Goal: Information Seeking & Learning: Find specific fact

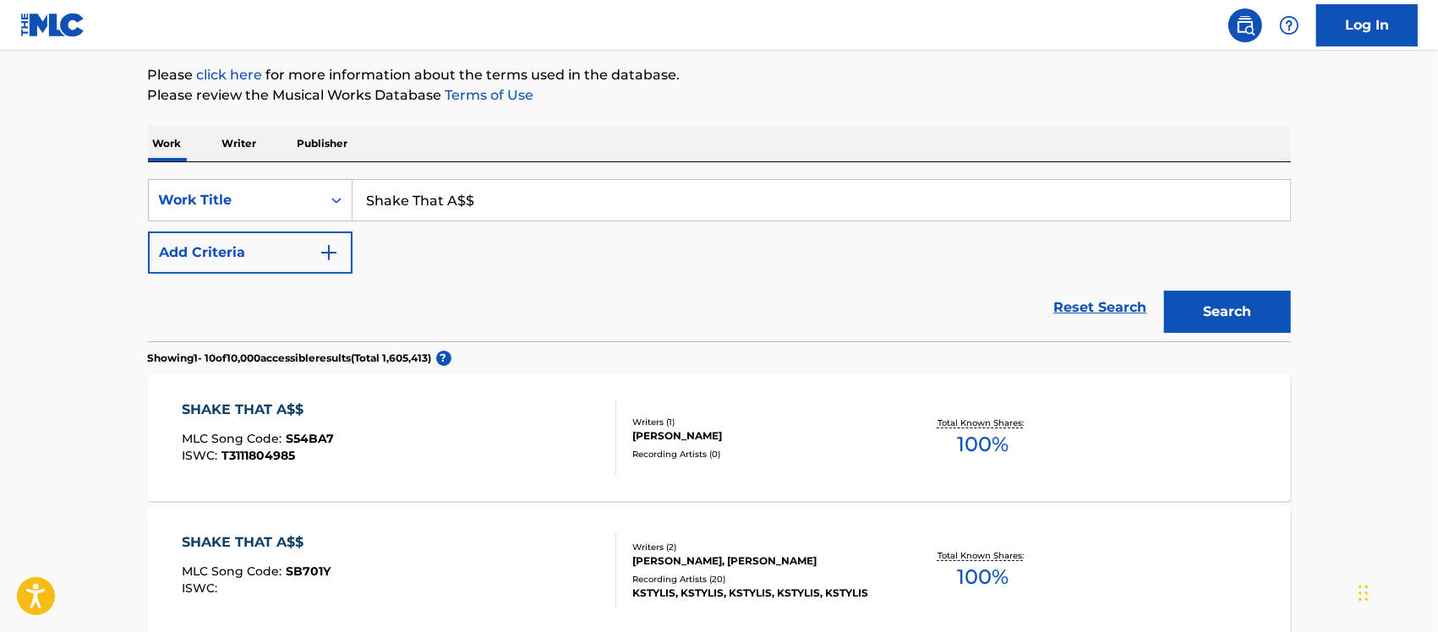
drag, startPoint x: 345, startPoint y: 188, endPoint x: 471, endPoint y: 194, distance: 126.2
click at [332, 189] on div "SearchWithCriteriab3565443-672a-4fdc-9bb9-f4810c56ad5d Work Title Shake That A$$" at bounding box center [719, 200] width 1143 height 42
click at [508, 196] on input "Shake That A$$" at bounding box center [822, 200] width 938 height 41
drag, startPoint x: 512, startPoint y: 197, endPoint x: 334, endPoint y: 197, distance: 177.6
click at [334, 197] on div "SearchWithCriteriab3565443-672a-4fdc-9bb9-f4810c56ad5d Work Title Shake That A$$" at bounding box center [719, 200] width 1143 height 42
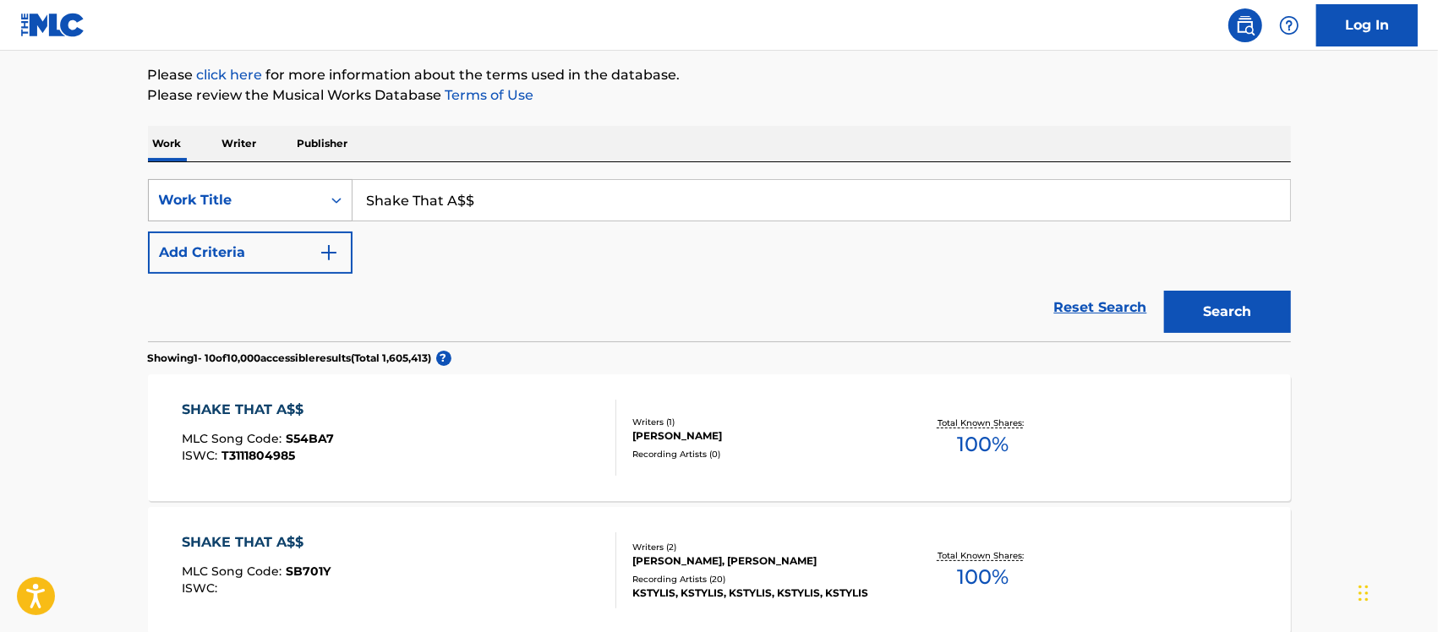
paste input "Bow Bow Bow"
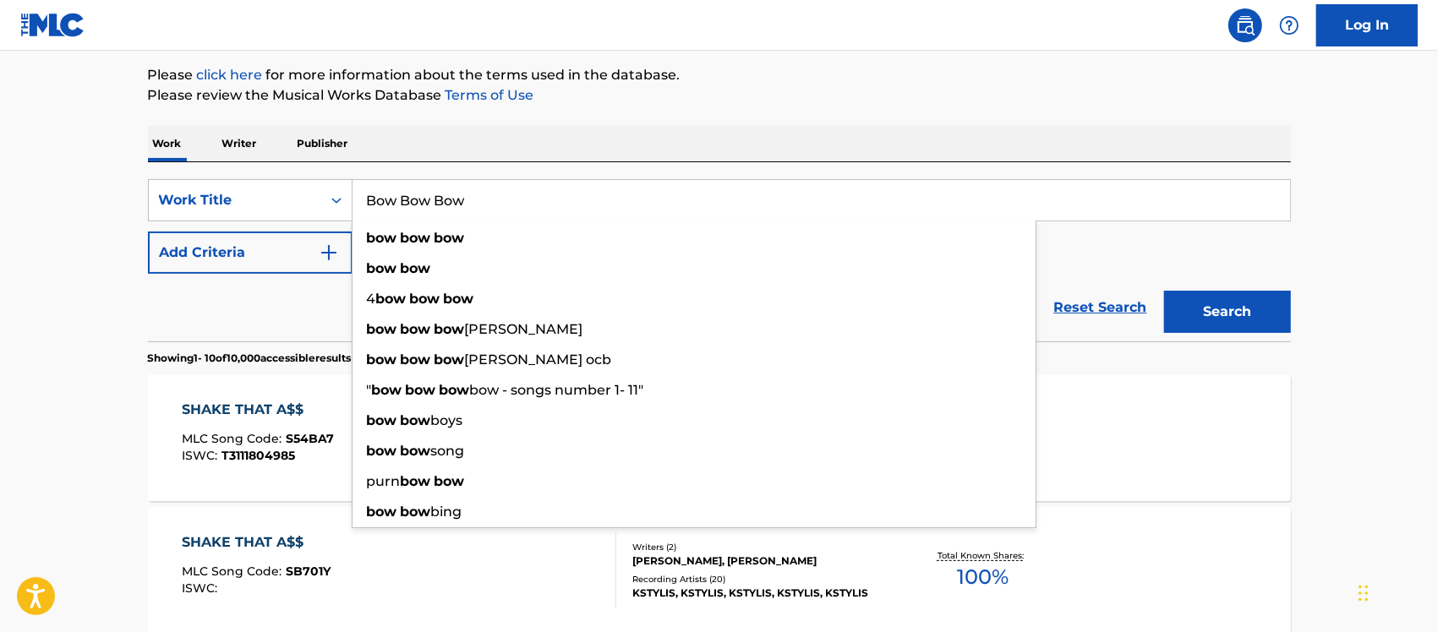
type input "Bow Bow Bow"
click at [210, 255] on button "Add Criteria" at bounding box center [250, 253] width 205 height 42
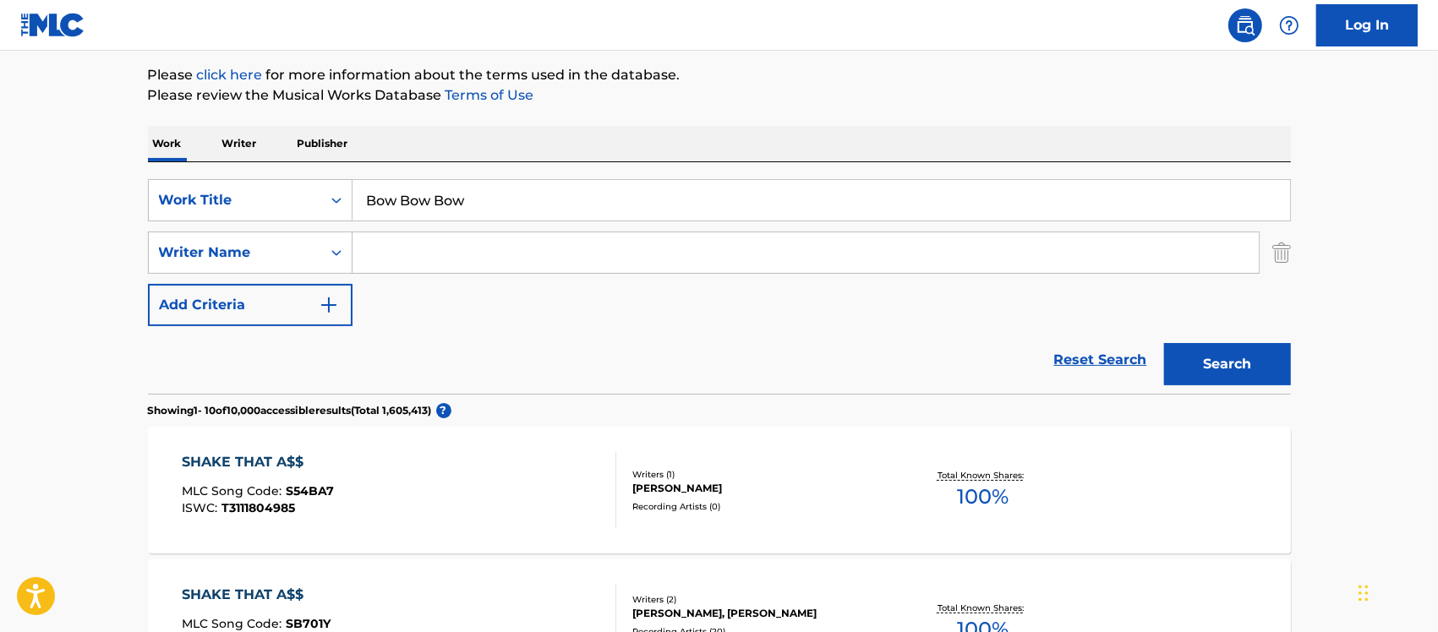
click at [430, 259] on input "Search Form" at bounding box center [806, 253] width 906 height 41
paste input "Paal Toeien"
click at [404, 250] on input "Paal Toeien" at bounding box center [806, 253] width 906 height 41
click at [1223, 369] on button "Search" at bounding box center [1227, 364] width 127 height 42
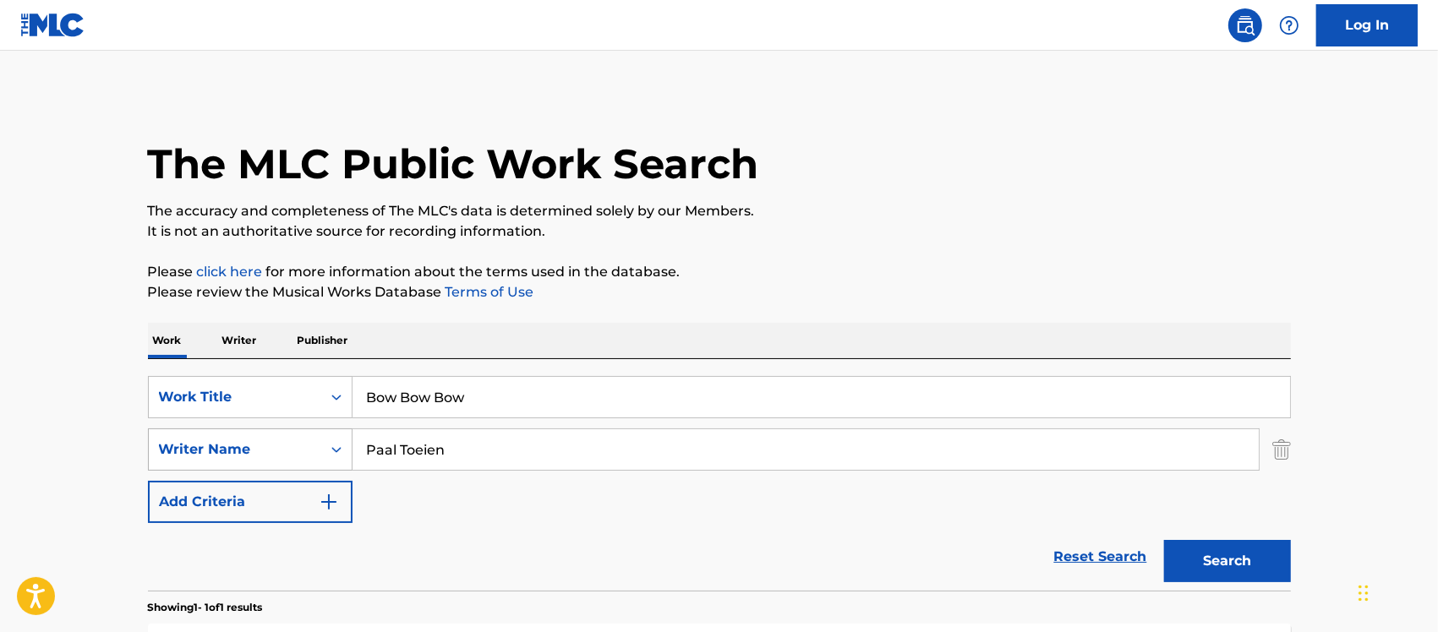
drag, startPoint x: 465, startPoint y: 455, endPoint x: 271, endPoint y: 448, distance: 193.7
click at [271, 448] on div "SearchWithCriteriad6cc1a7f-69fe-460c-b1e3-4b83ce30719f Writer Name Paal Toeien" at bounding box center [719, 450] width 1143 height 42
paste input "[PERSON_NAME]"
click at [605, 453] on input "[PERSON_NAME]" at bounding box center [806, 450] width 906 height 41
type input "[PERSON_NAME]"
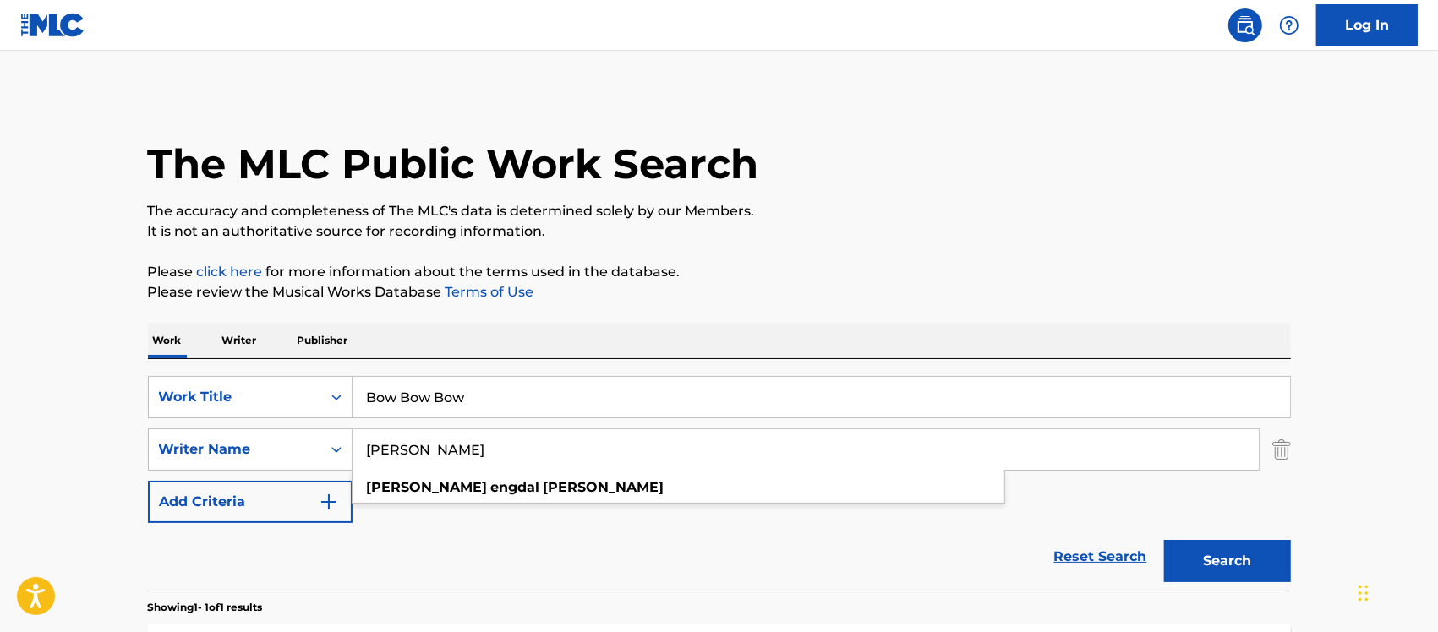
drag, startPoint x: 1256, startPoint y: 564, endPoint x: 1240, endPoint y: 555, distance: 18.2
click at [1253, 564] on button "Search" at bounding box center [1227, 561] width 127 height 42
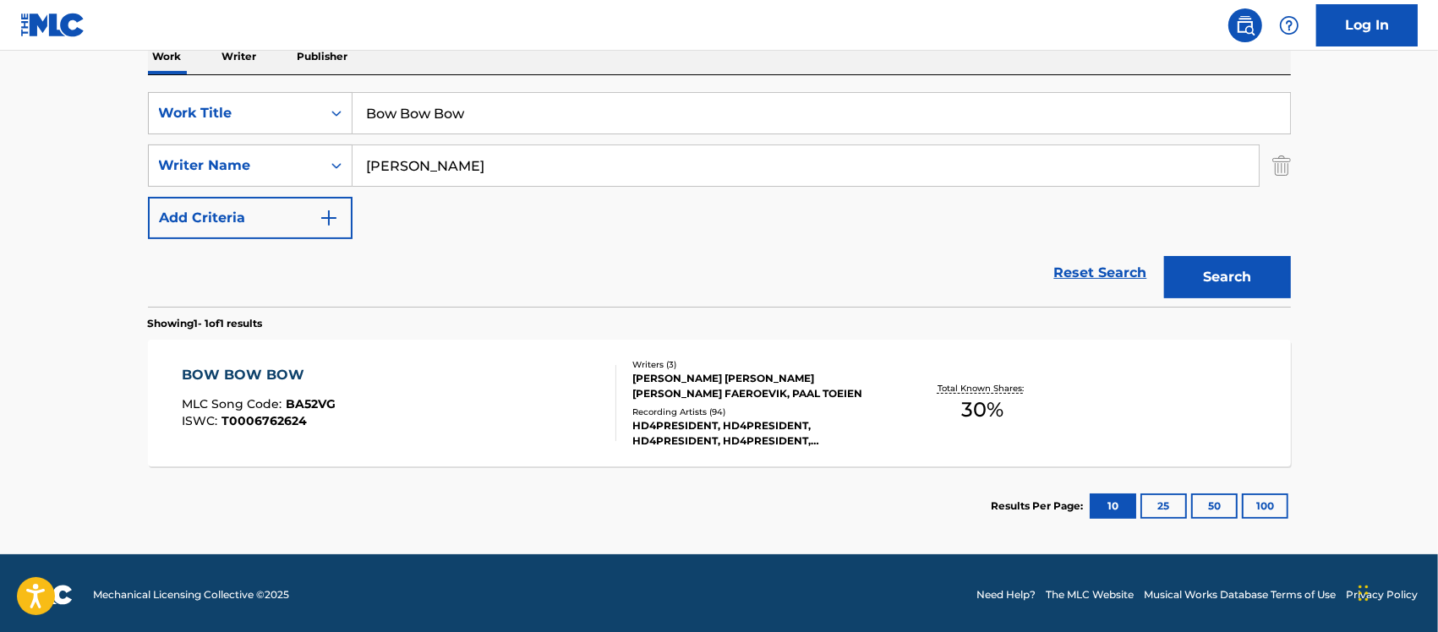
scroll to position [287, 0]
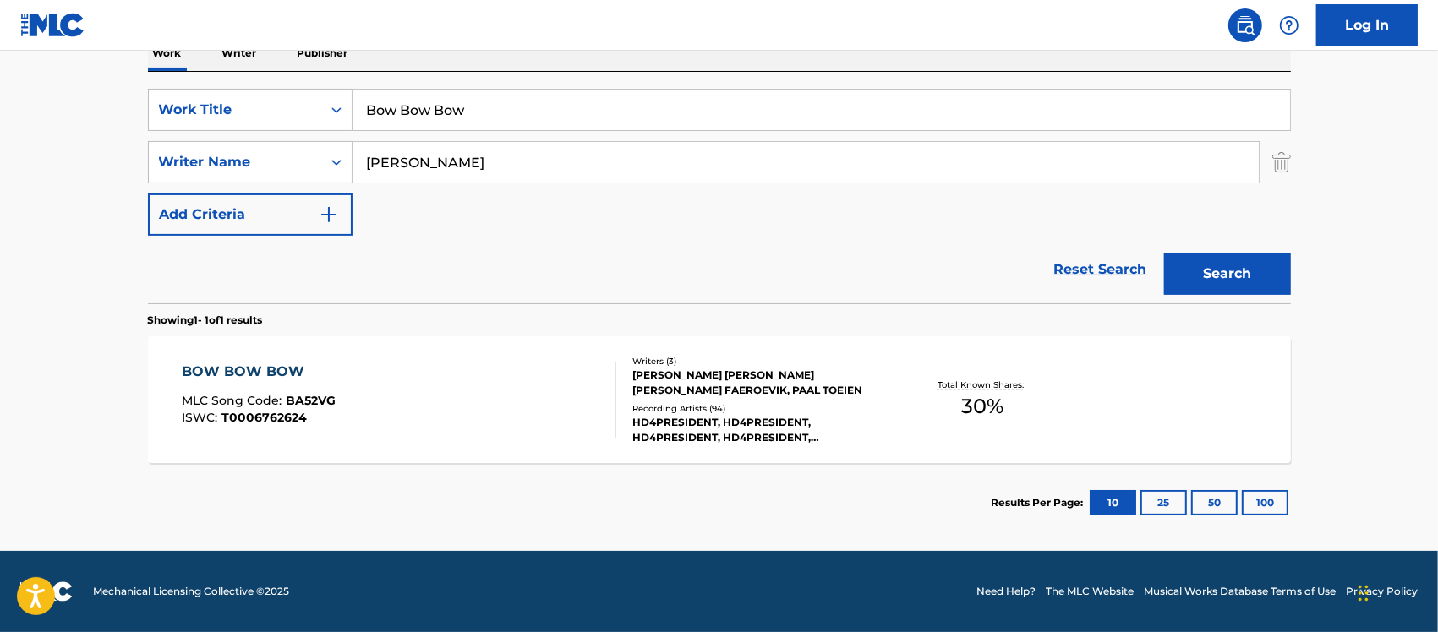
click at [501, 386] on div "BOW BOW BOW MLC Song Code : BA52VG ISWC : T0006762624" at bounding box center [399, 400] width 435 height 76
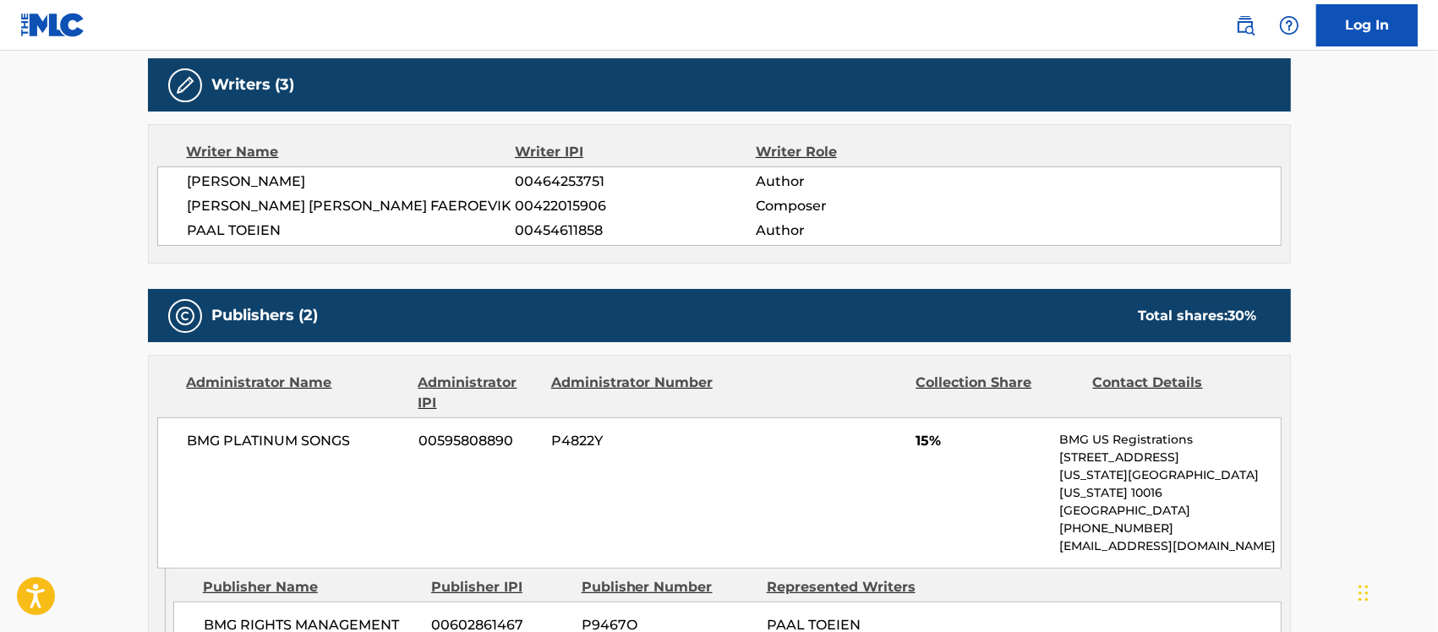
scroll to position [528, 0]
